Goal: Transaction & Acquisition: Download file/media

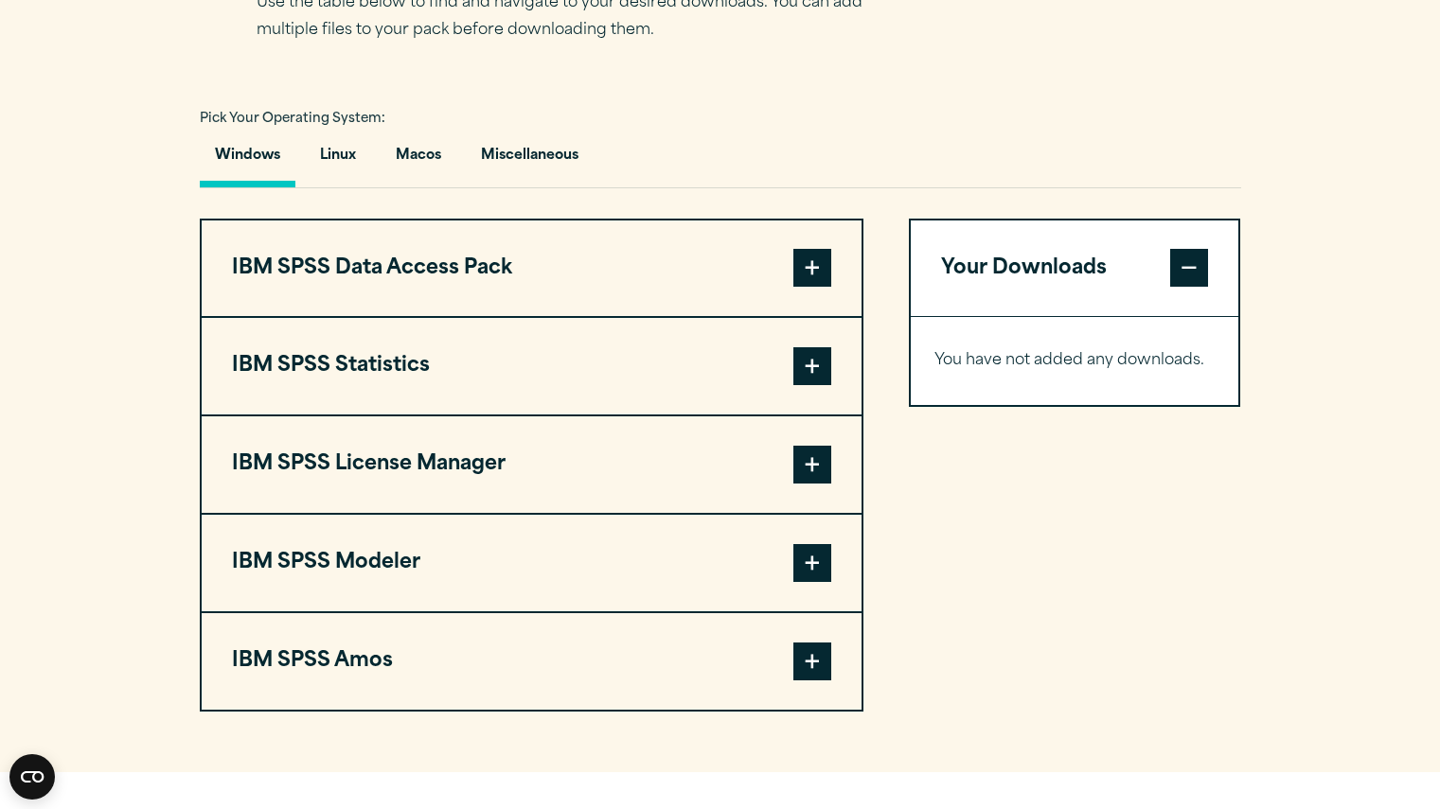
scroll to position [1325, 0]
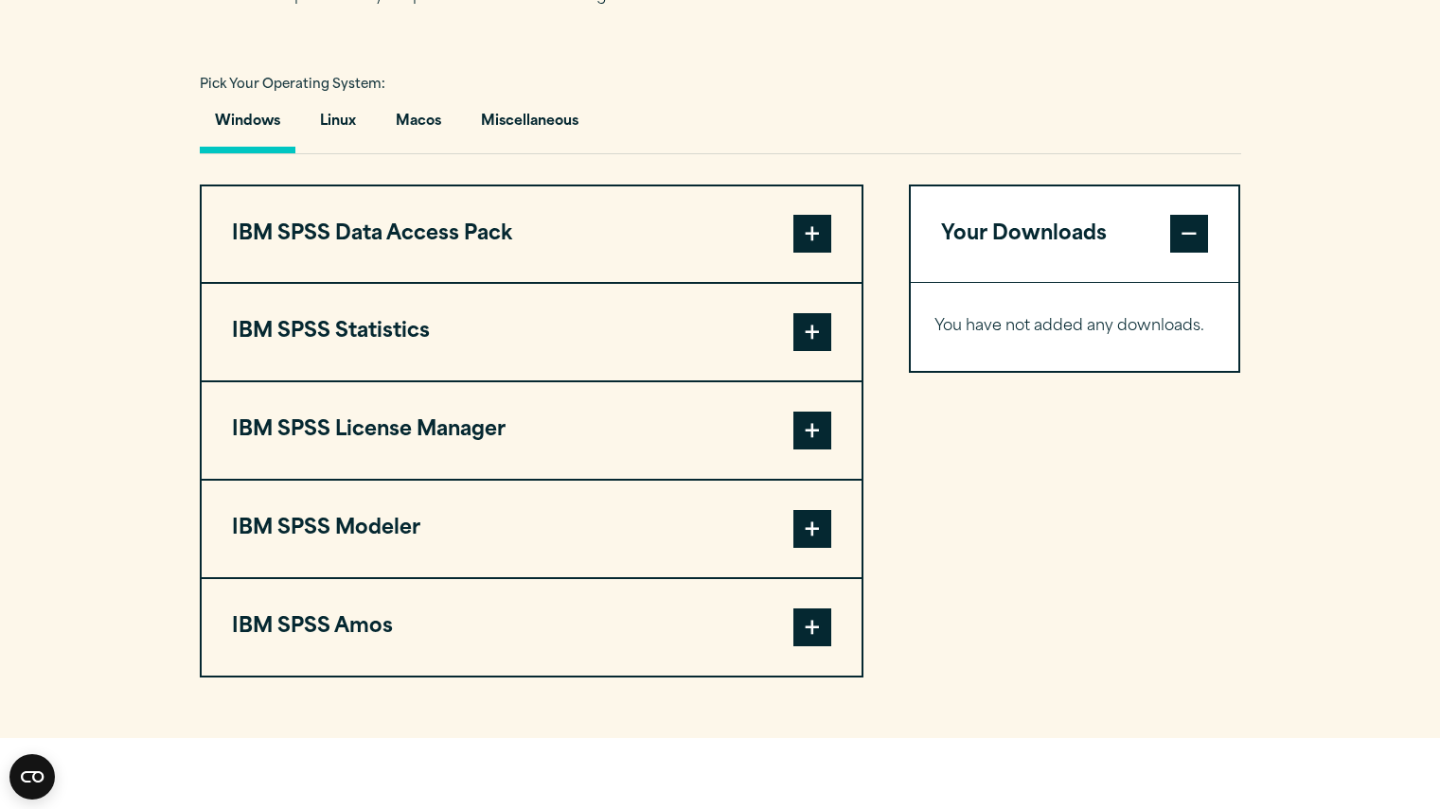
click at [477, 358] on button "IBM SPSS Statistics" at bounding box center [532, 332] width 660 height 97
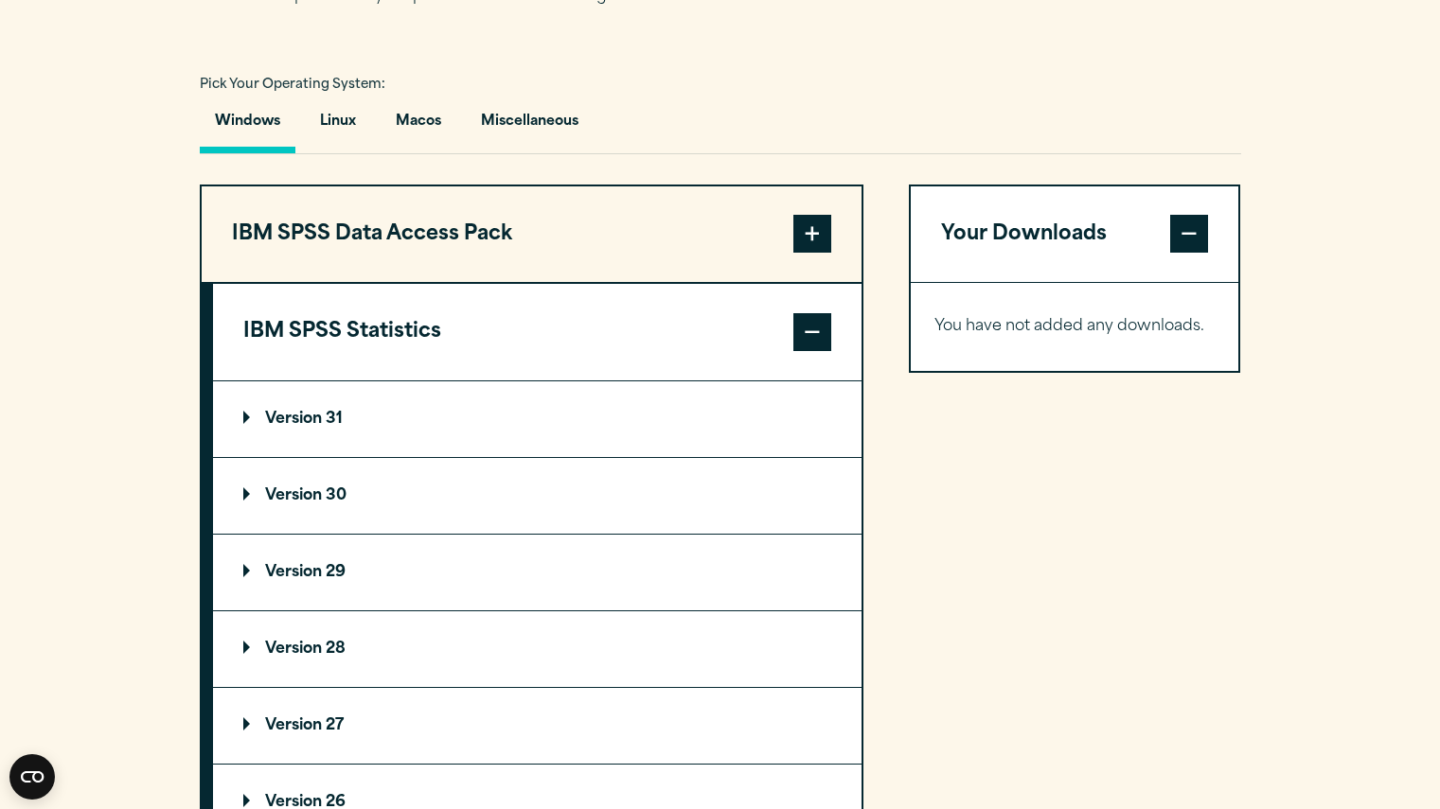
click at [329, 504] on p "Version 30" at bounding box center [294, 495] width 103 height 15
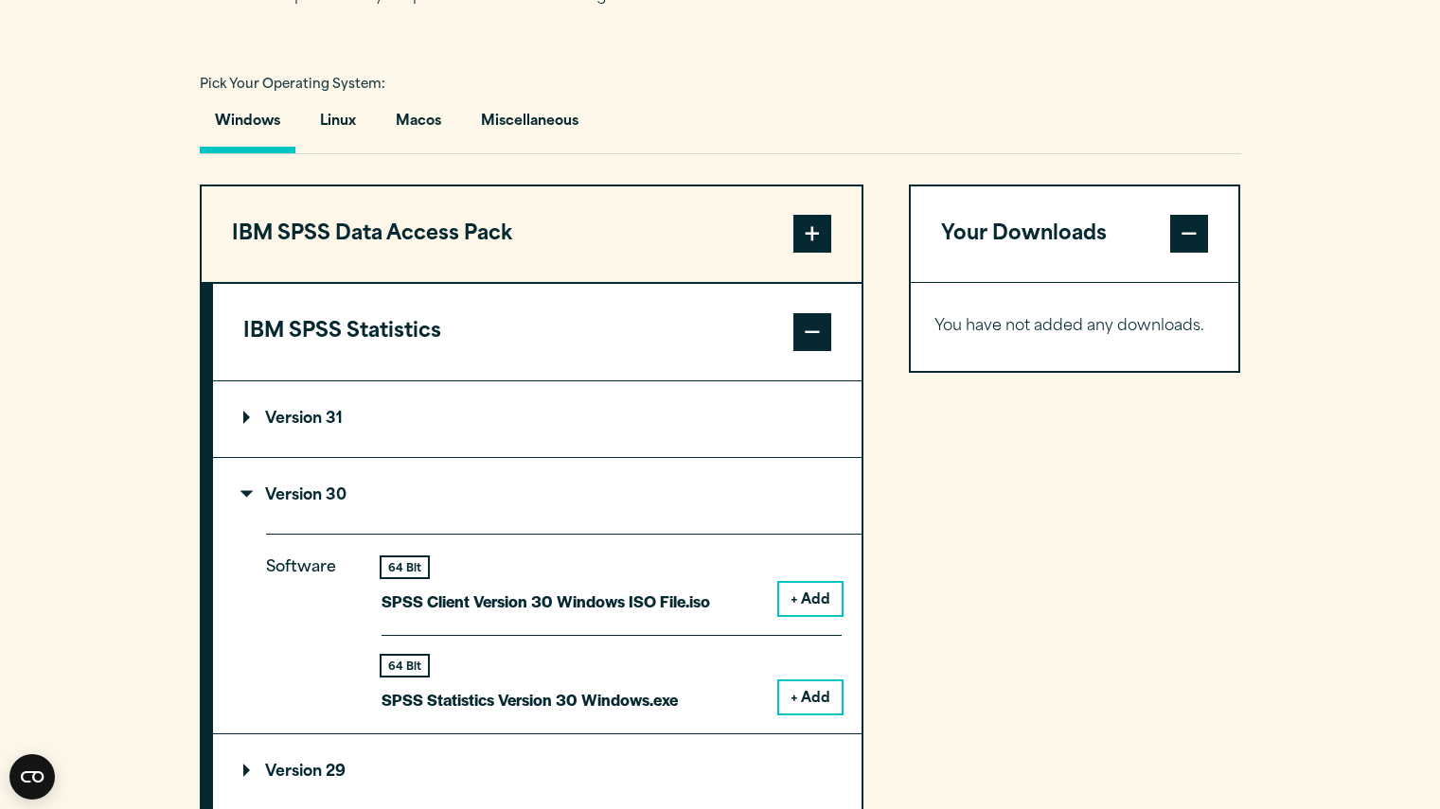
click at [988, 546] on div "Your Downloads You have not added any downloads. Download 0 Items" at bounding box center [1075, 761] width 332 height 1153
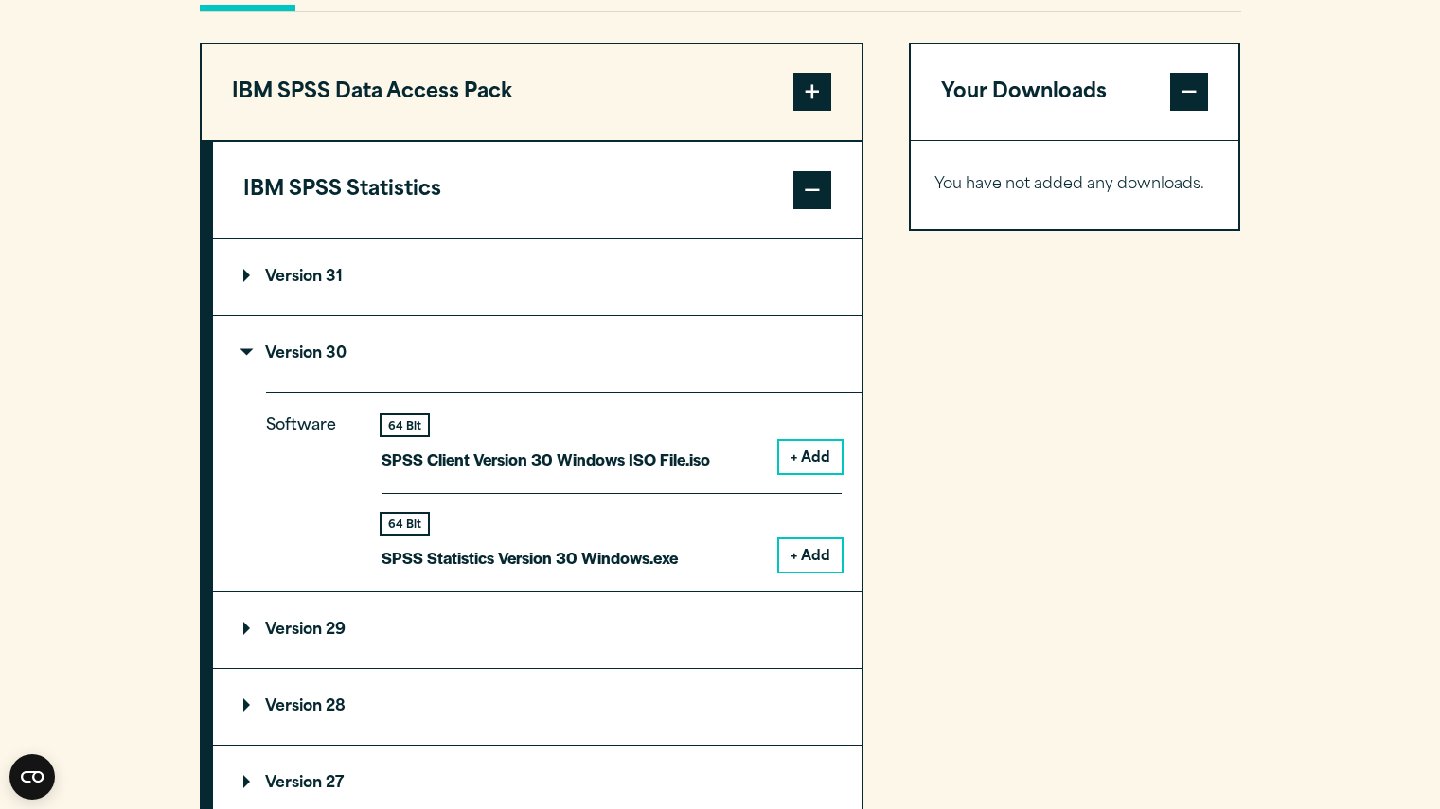
scroll to position [1477, 0]
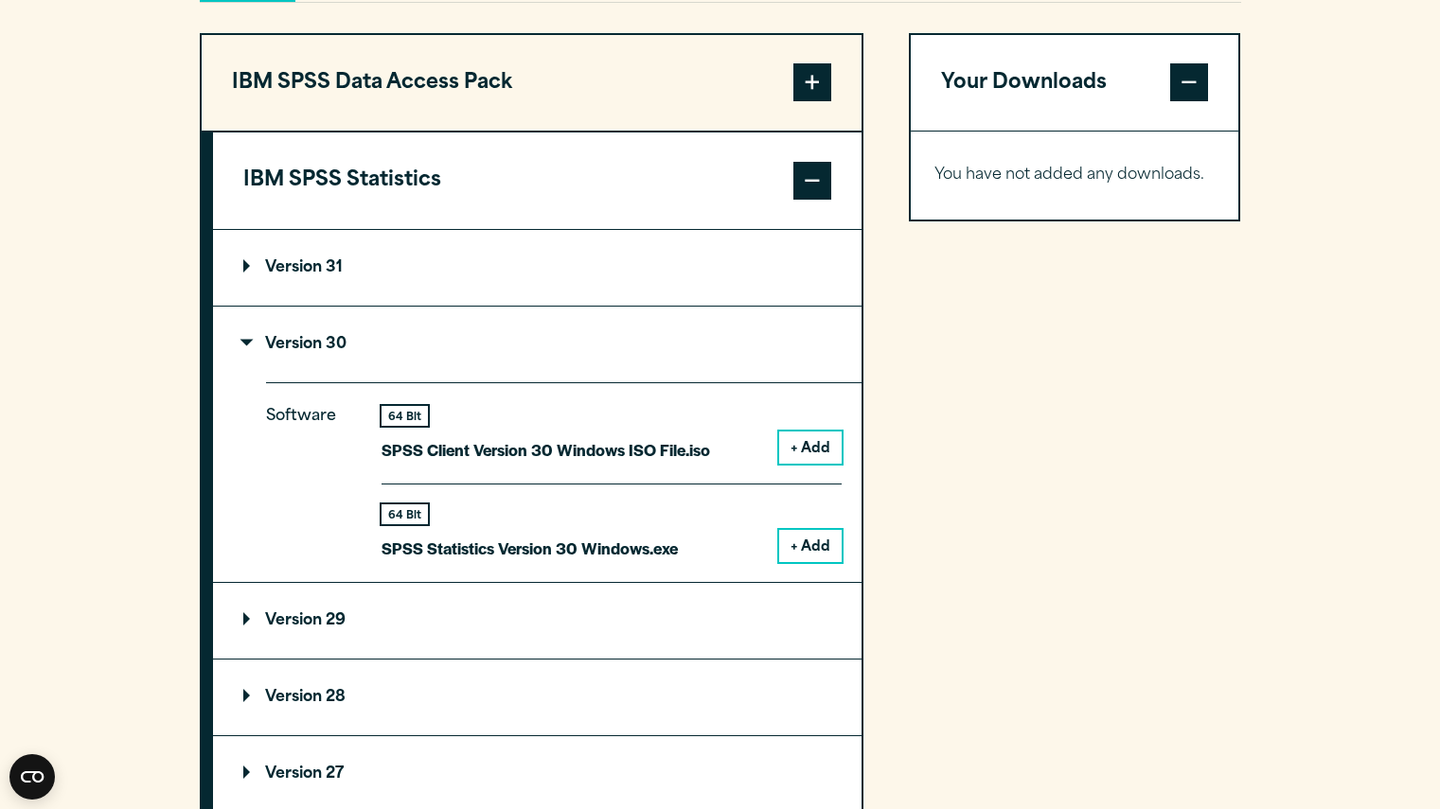
click at [818, 562] on button "+ Add" at bounding box center [810, 546] width 62 height 32
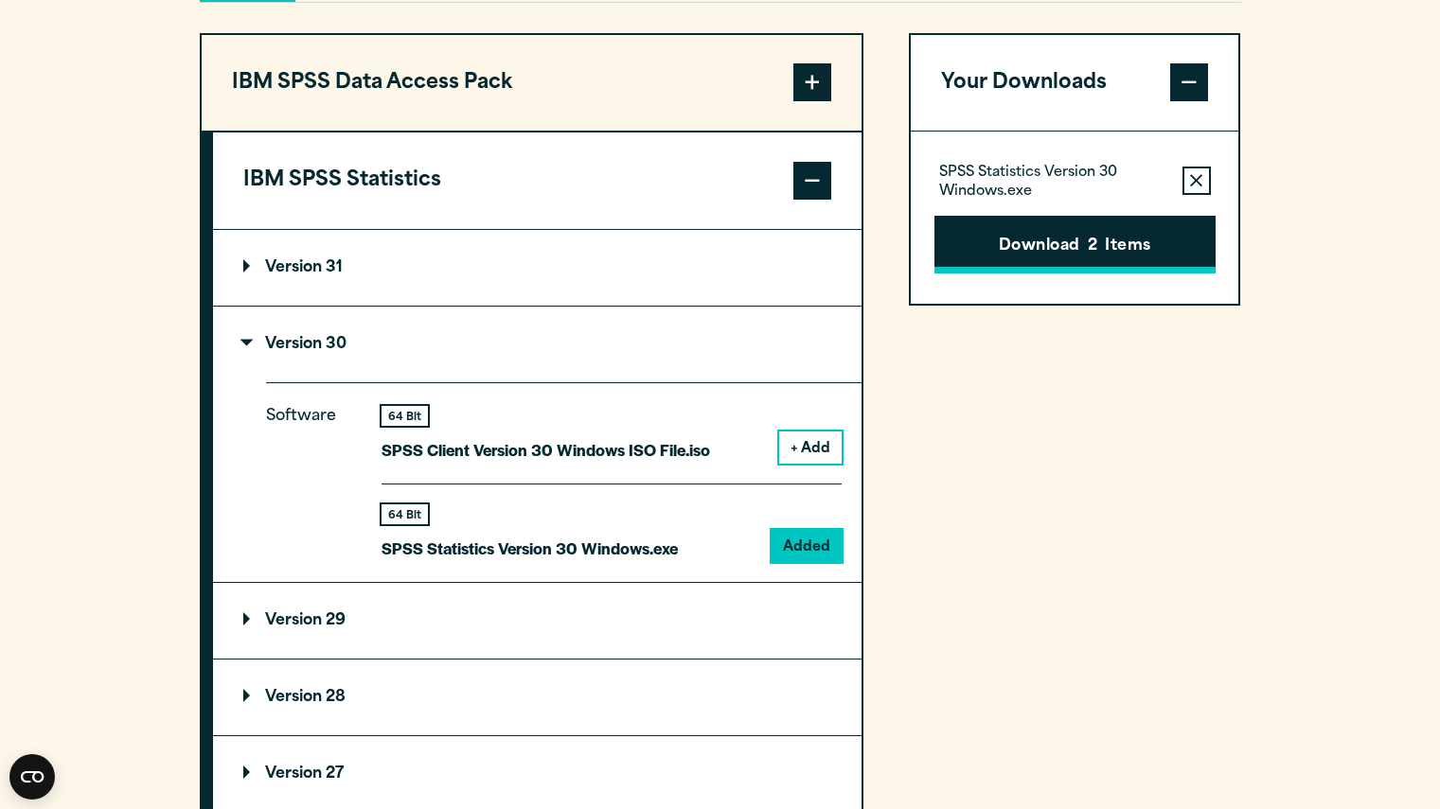
click at [1088, 259] on span "2" at bounding box center [1092, 247] width 9 height 25
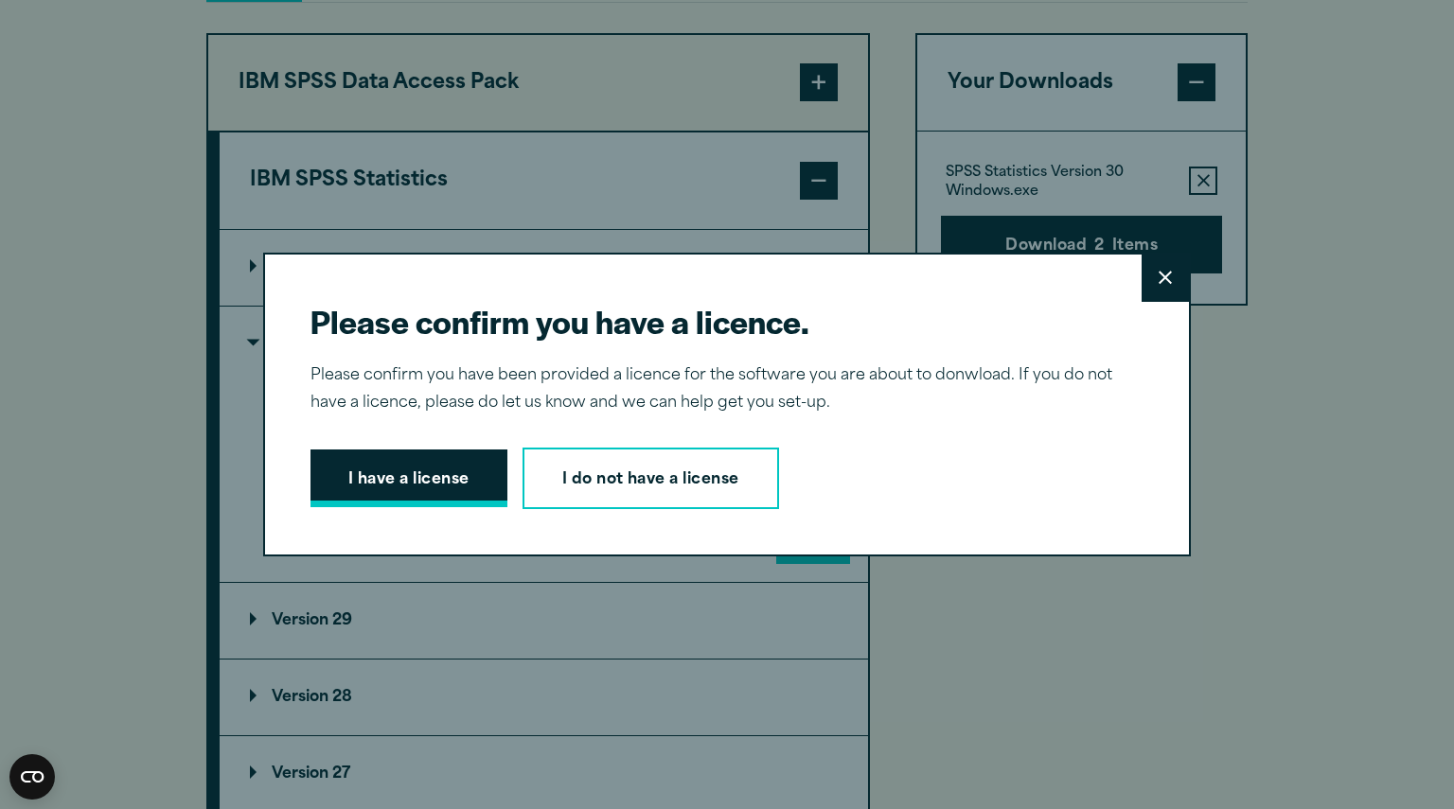
click at [434, 482] on button "I have a license" at bounding box center [408, 479] width 197 height 59
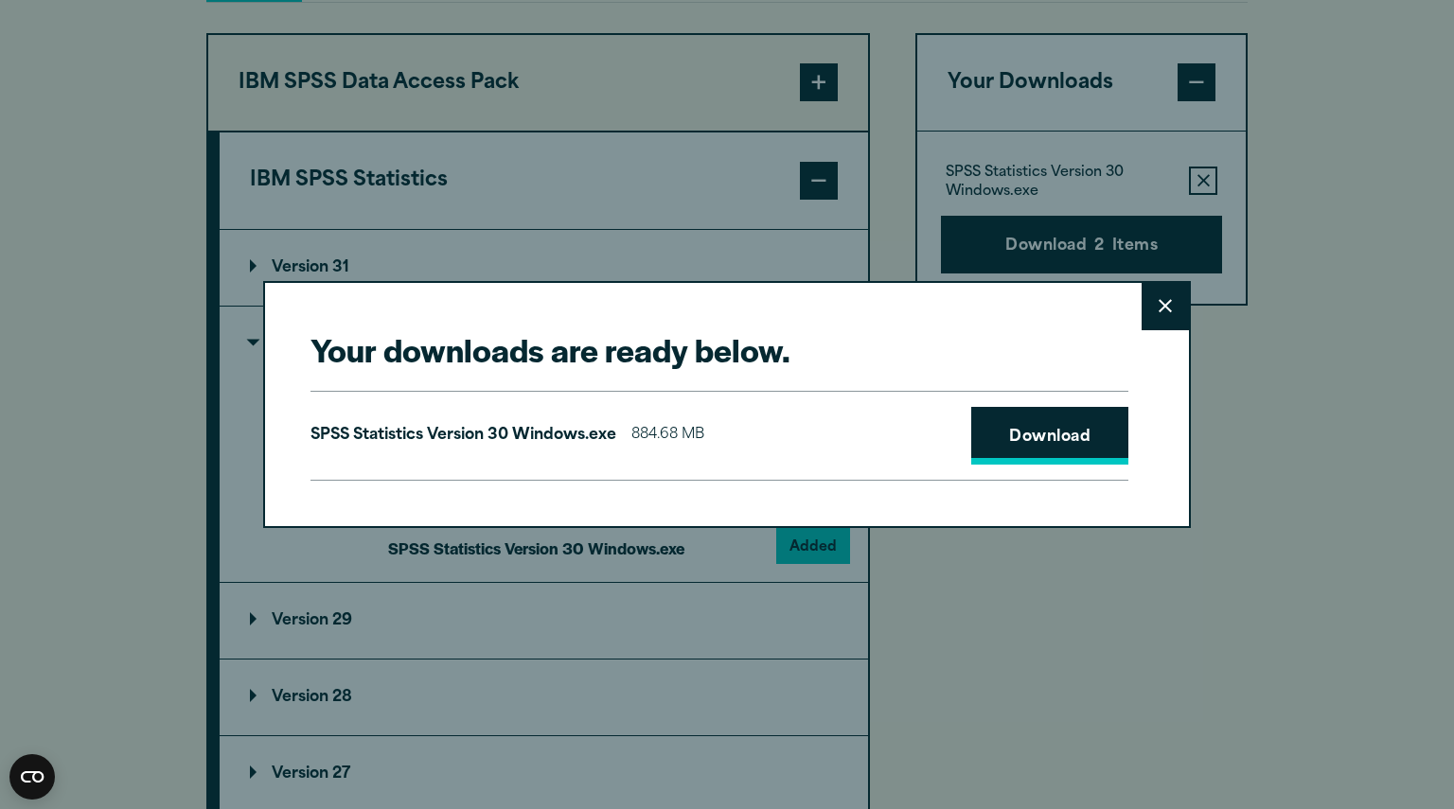
click at [1027, 448] on link "Download" at bounding box center [1049, 436] width 157 height 59
click at [1161, 308] on icon at bounding box center [1165, 306] width 13 height 14
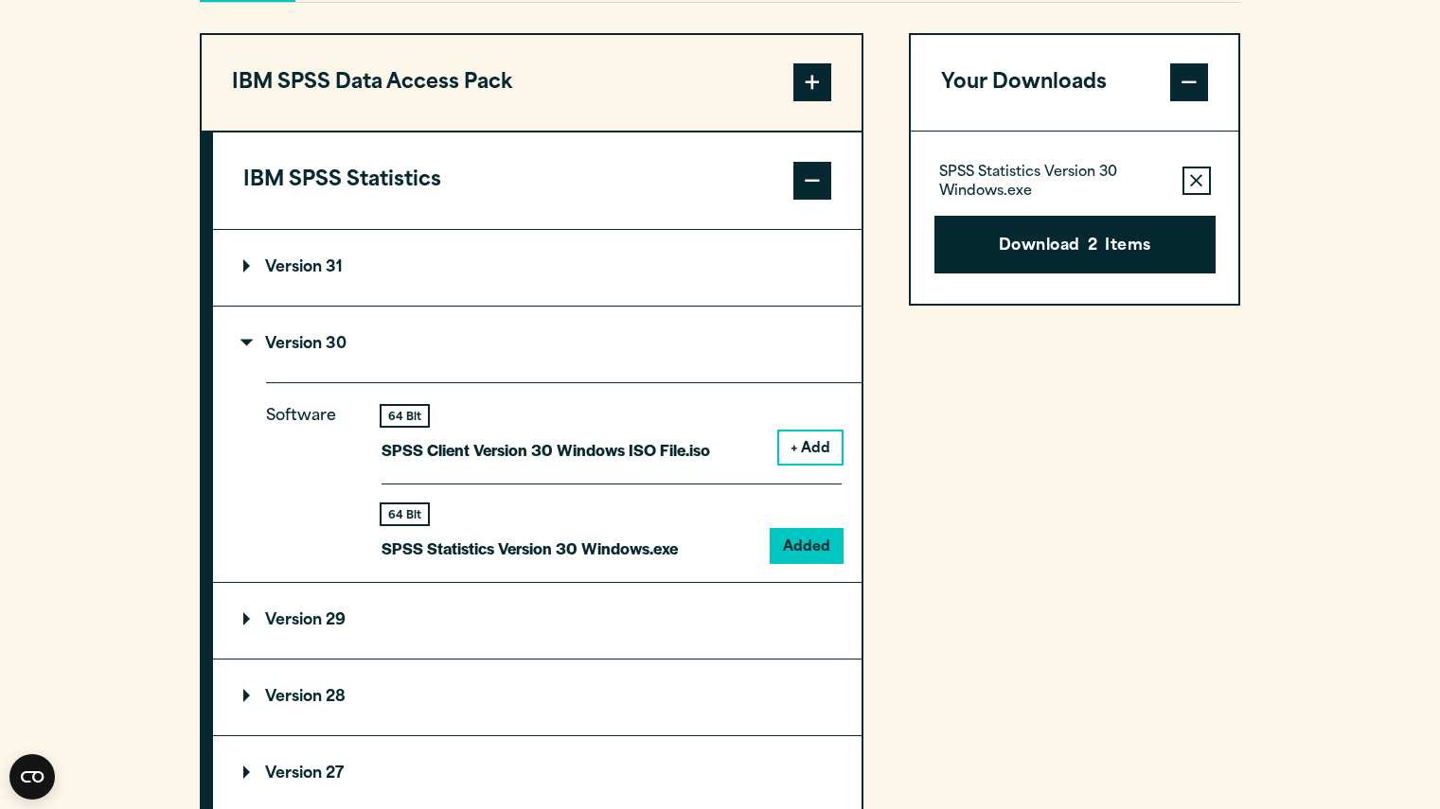
click at [669, 377] on summary "Version 30" at bounding box center [537, 345] width 648 height 76
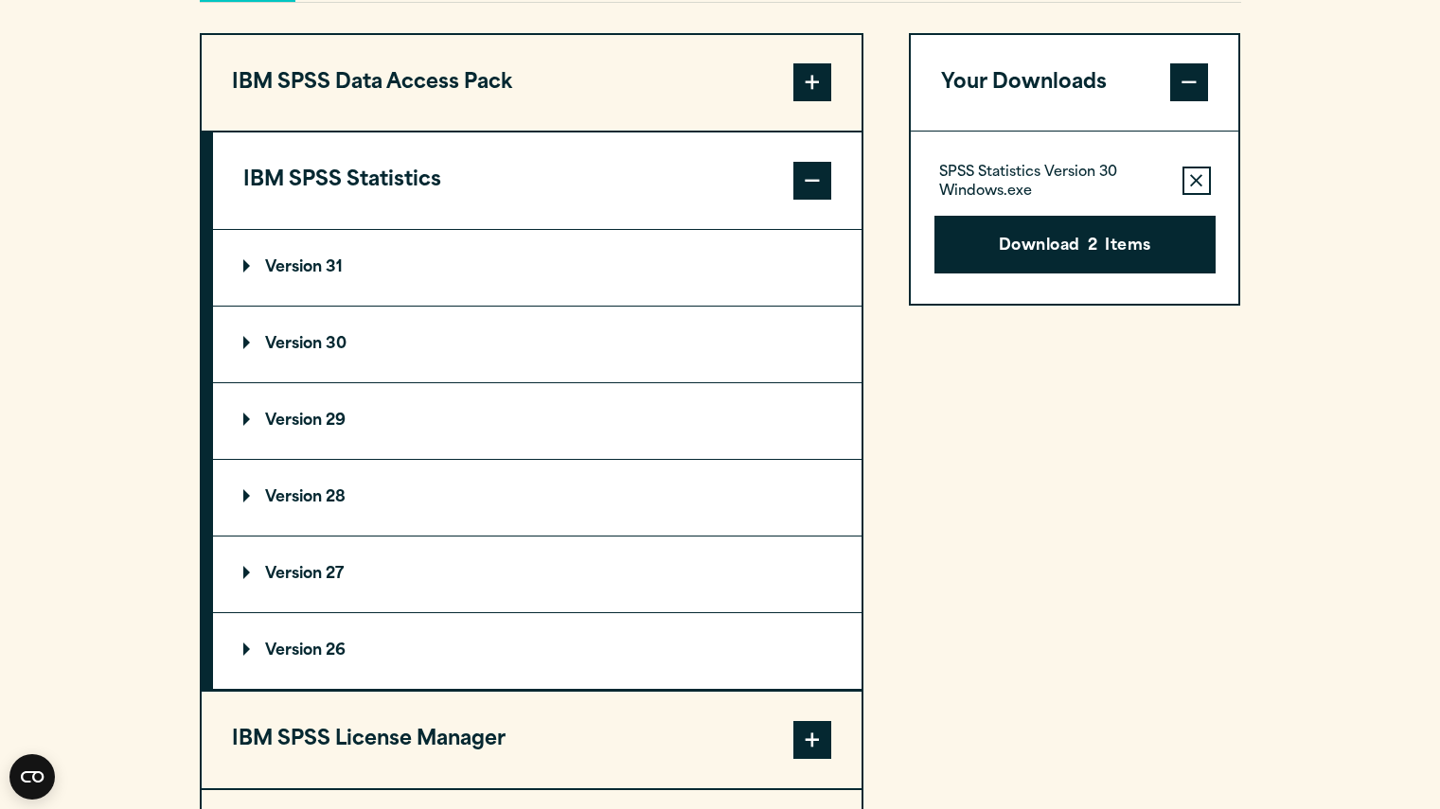
click at [336, 306] on summary "Version 31" at bounding box center [537, 268] width 648 height 76
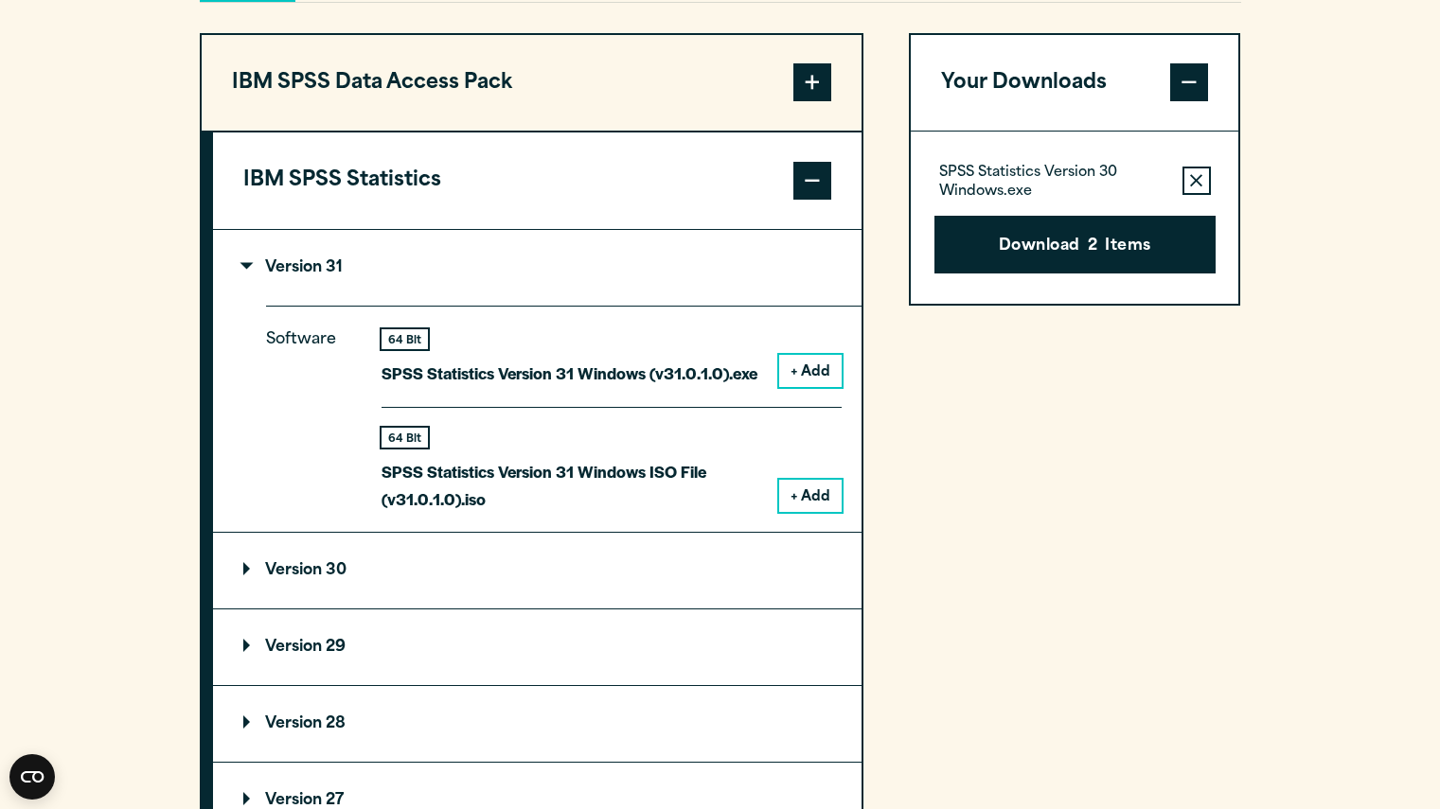
click at [814, 387] on button "+ Add" at bounding box center [810, 371] width 62 height 32
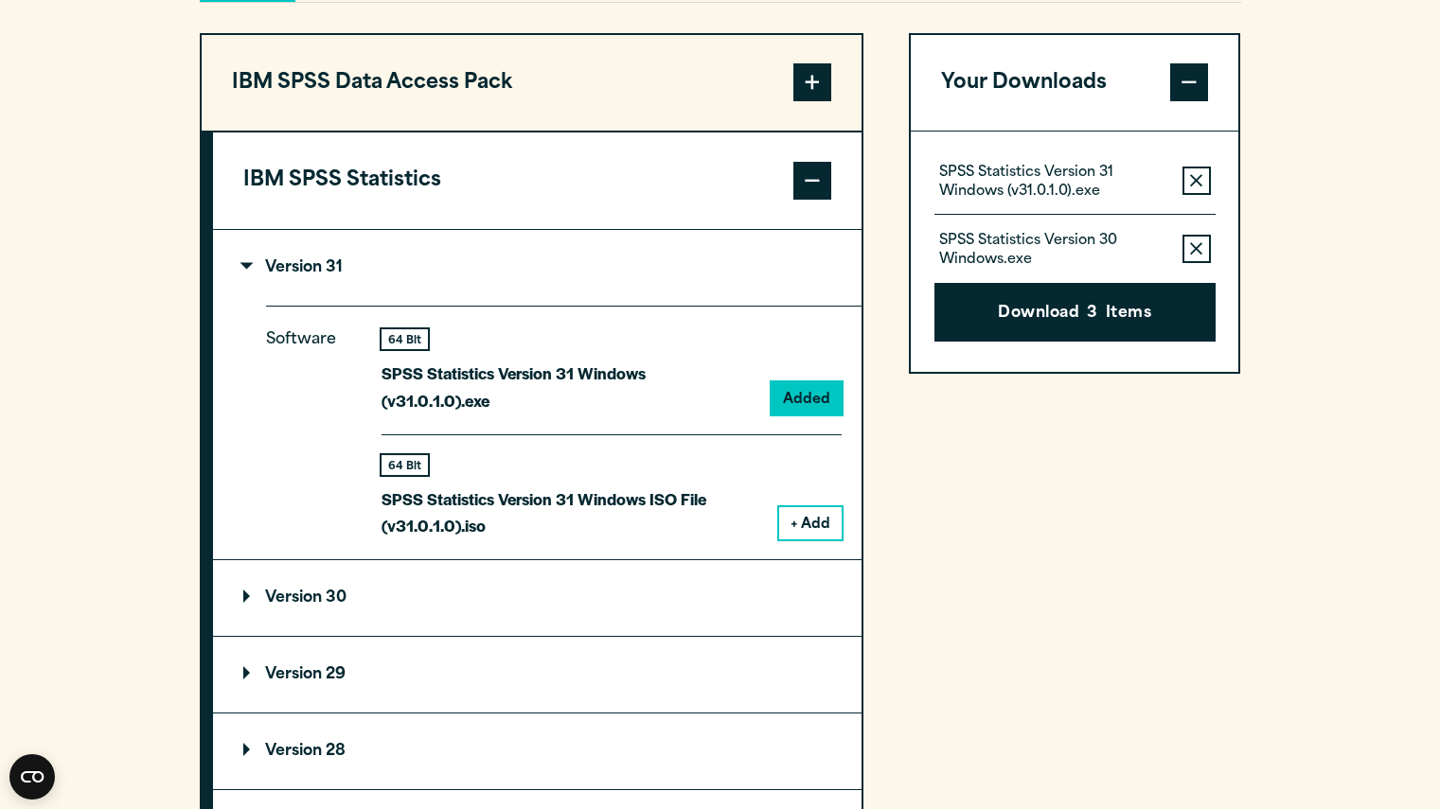
click at [1196, 256] on icon "button" at bounding box center [1196, 248] width 12 height 13
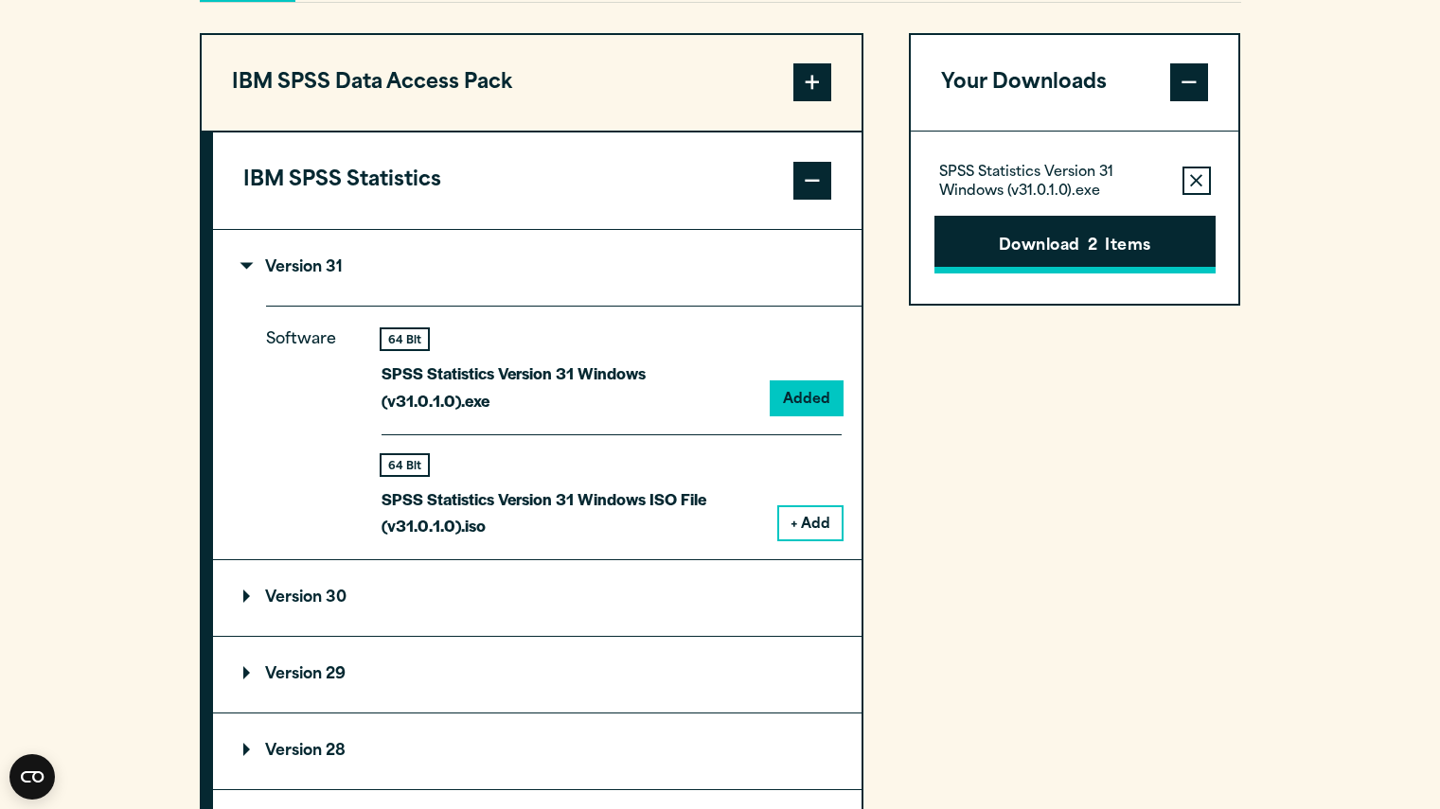
click at [1130, 275] on button "Download 2 Items" at bounding box center [1074, 245] width 281 height 59
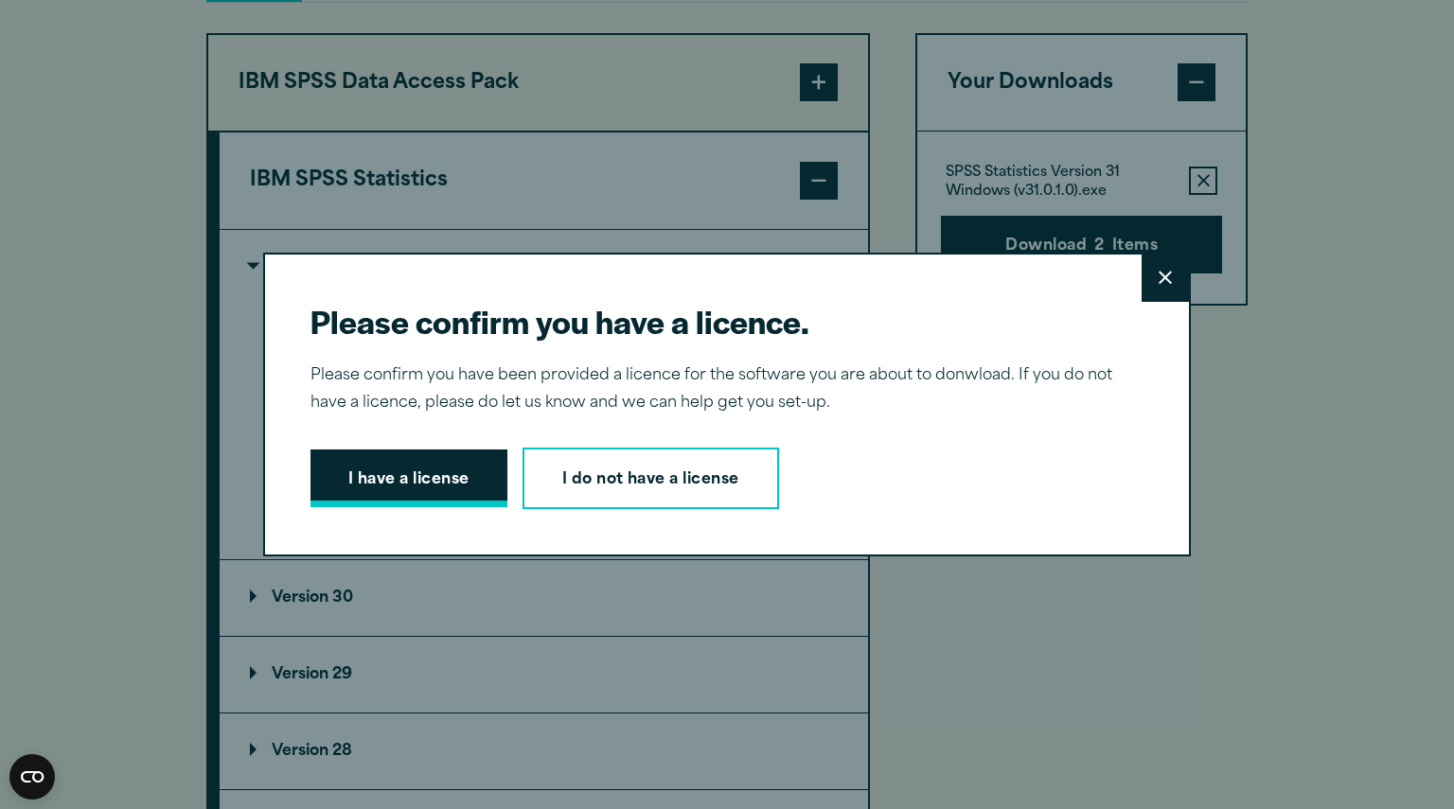
click at [385, 479] on button "I have a license" at bounding box center [408, 479] width 197 height 59
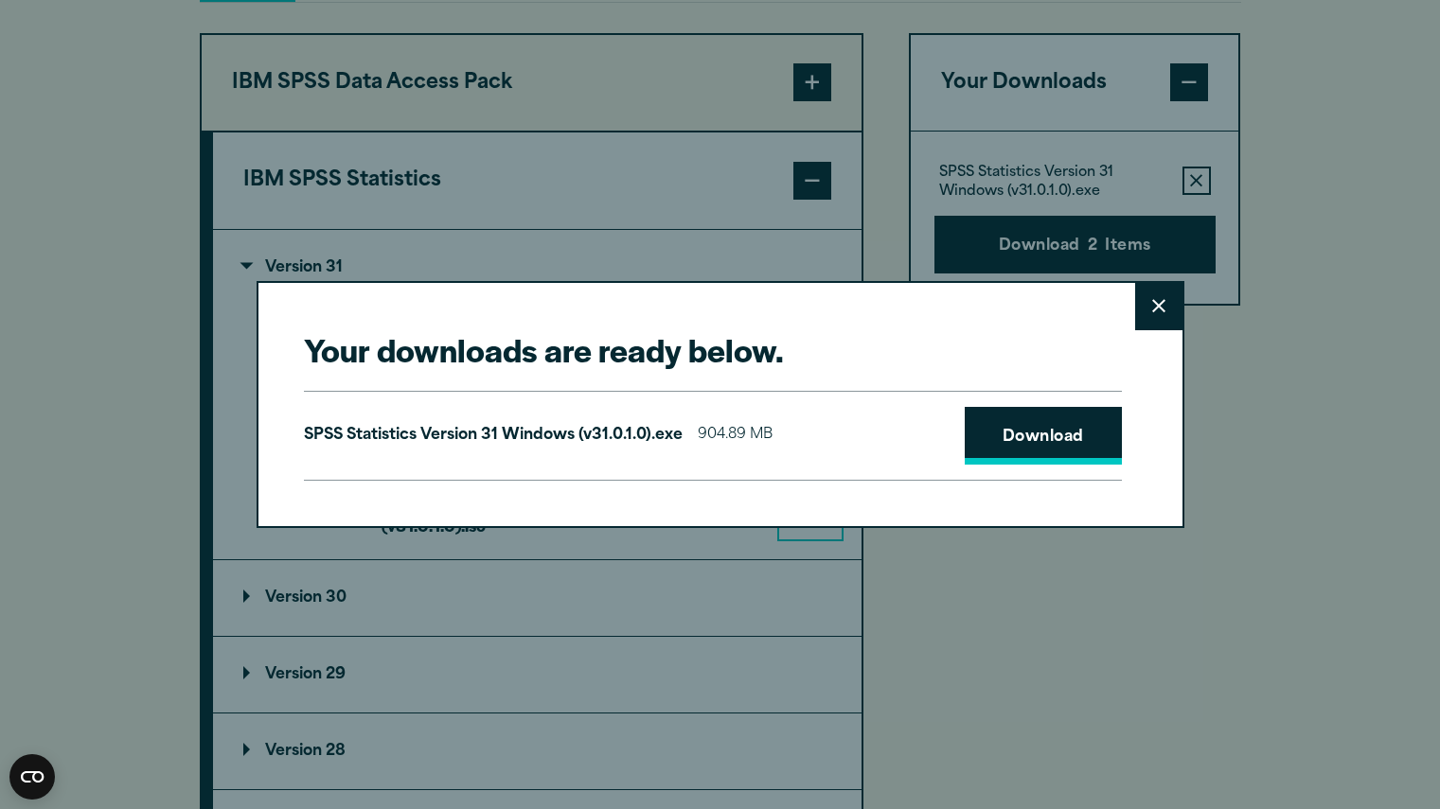
click at [1053, 457] on link "Download" at bounding box center [1043, 436] width 157 height 59
click at [1162, 321] on button "Close" at bounding box center [1158, 306] width 47 height 47
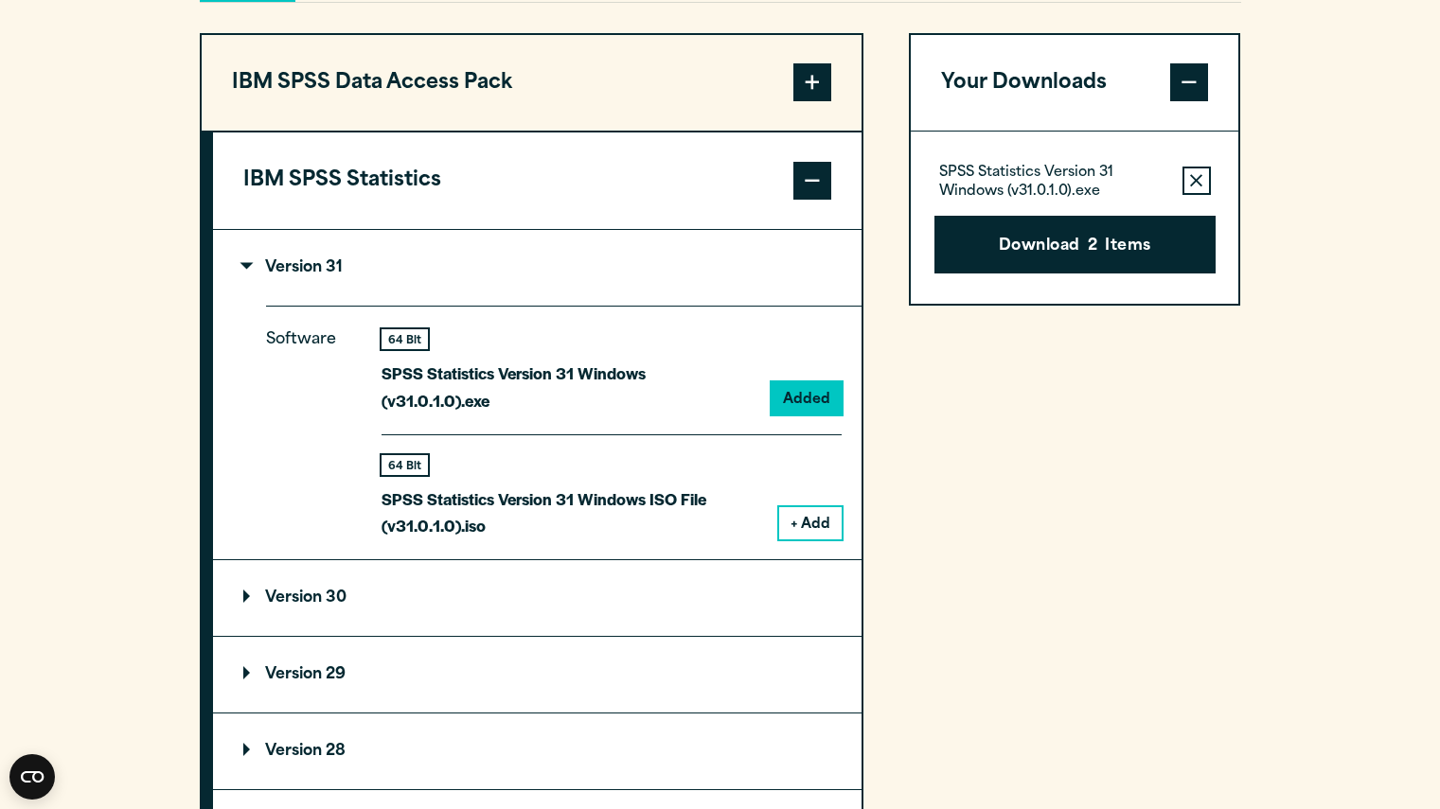
click at [815, 200] on span at bounding box center [812, 181] width 38 height 38
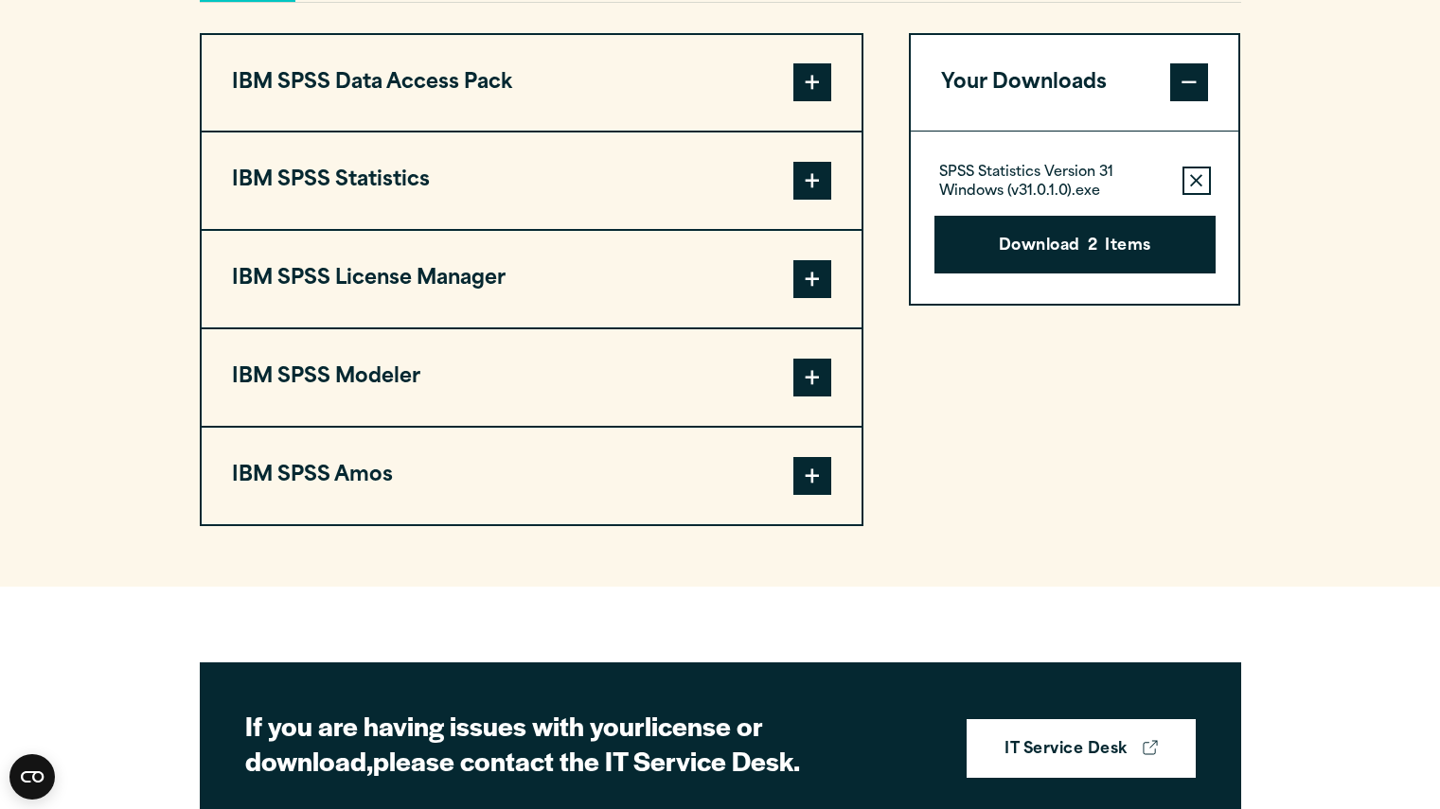
click at [1094, 526] on div "Your Downloads SPSS Statistics Version 31 Windows (v31.0.1.0).exe Remove this i…" at bounding box center [1075, 279] width 332 height 493
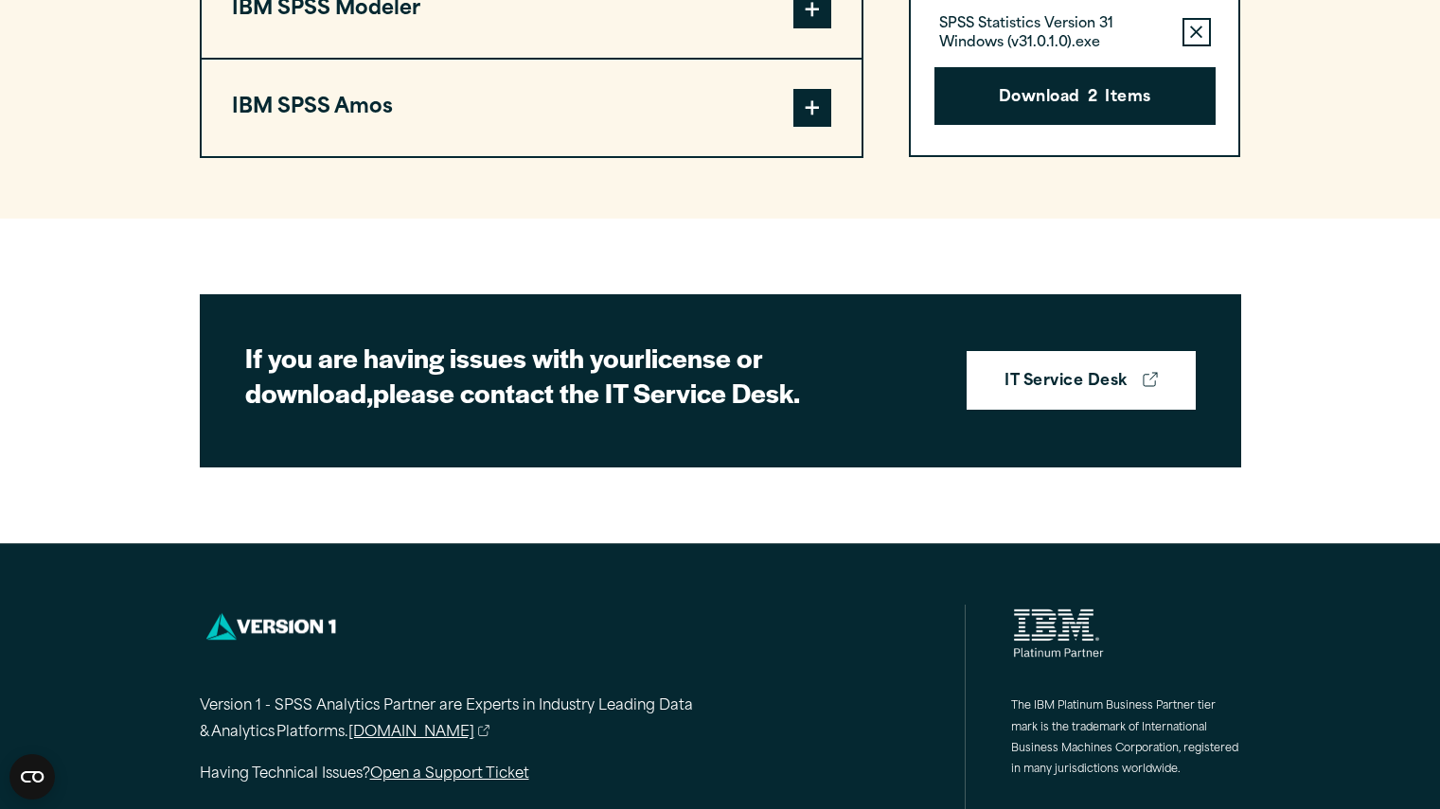
scroll to position [1784, 0]
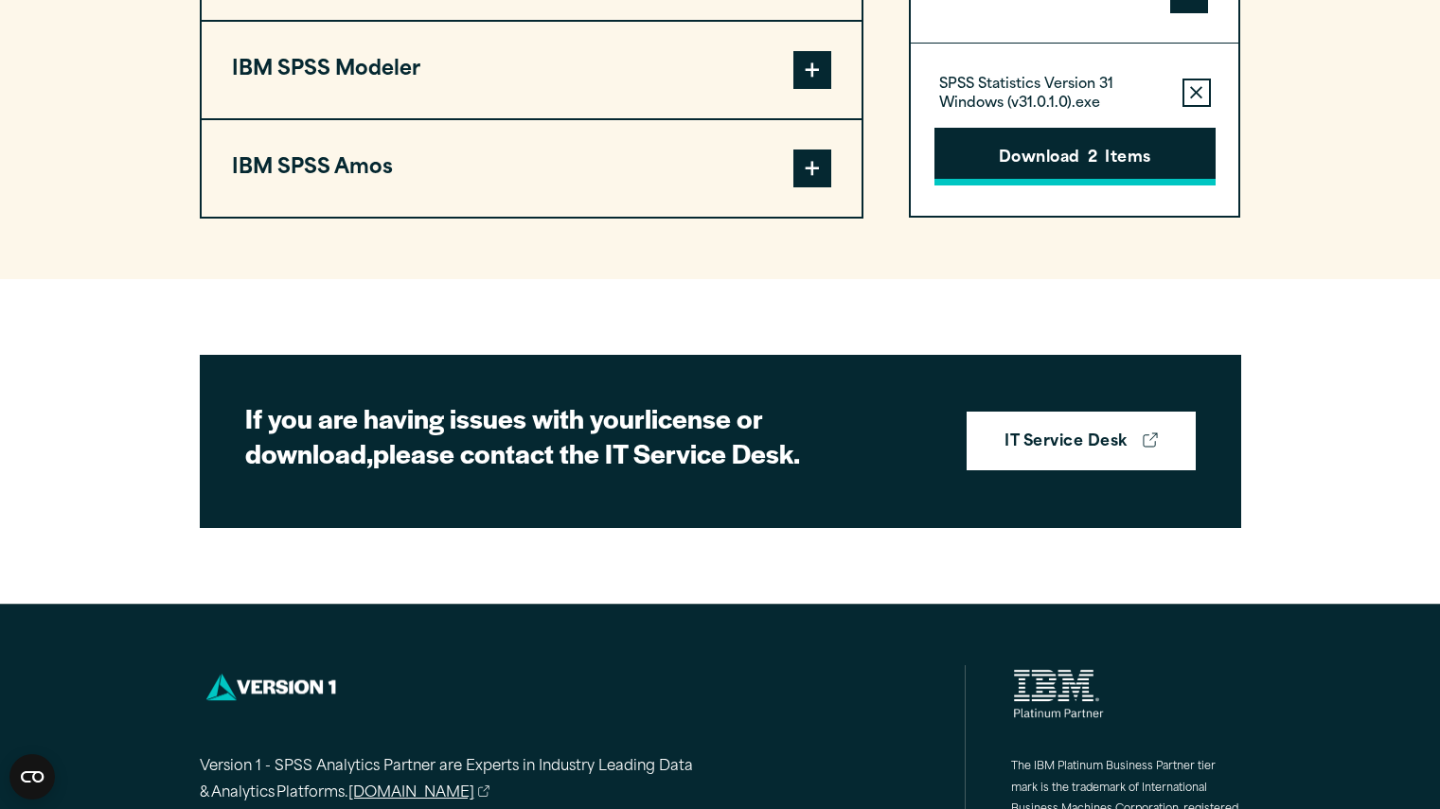
click at [1145, 186] on button "Download 2 Items" at bounding box center [1074, 157] width 281 height 59
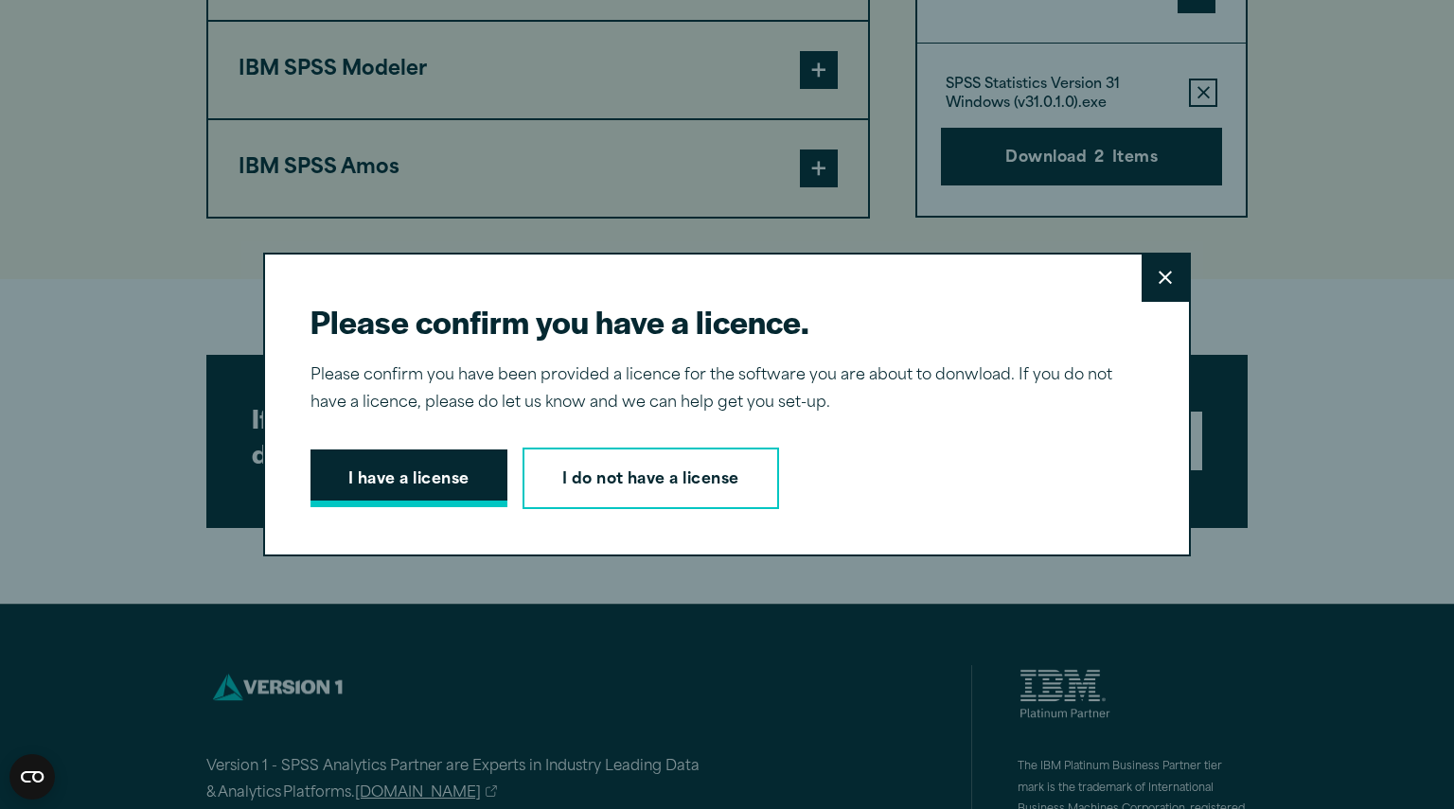
click at [436, 480] on button "I have a license" at bounding box center [408, 479] width 197 height 59
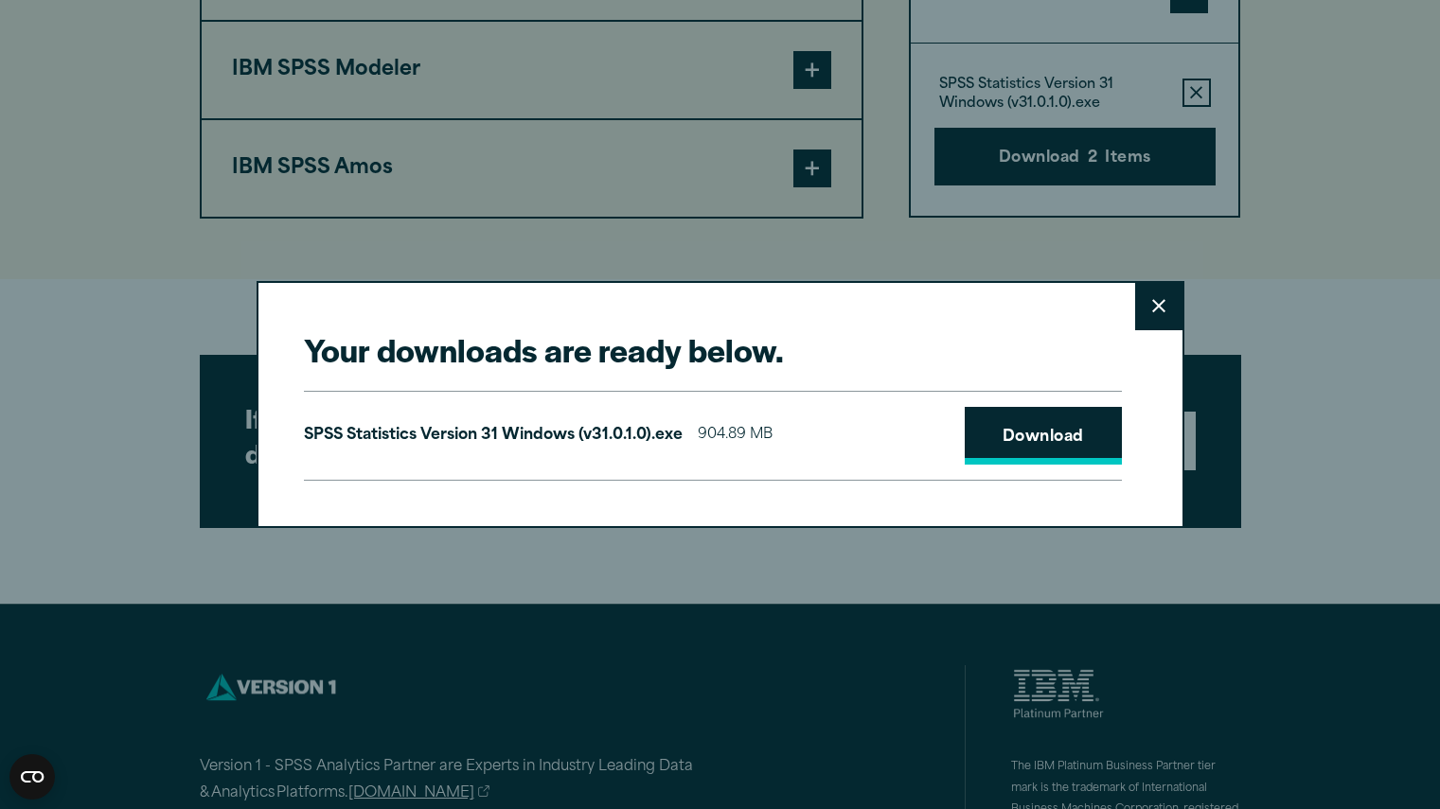
click at [1074, 439] on link "Download" at bounding box center [1043, 436] width 157 height 59
click at [1159, 321] on button "Close" at bounding box center [1158, 306] width 47 height 47
